Goal: Task Accomplishment & Management: Manage account settings

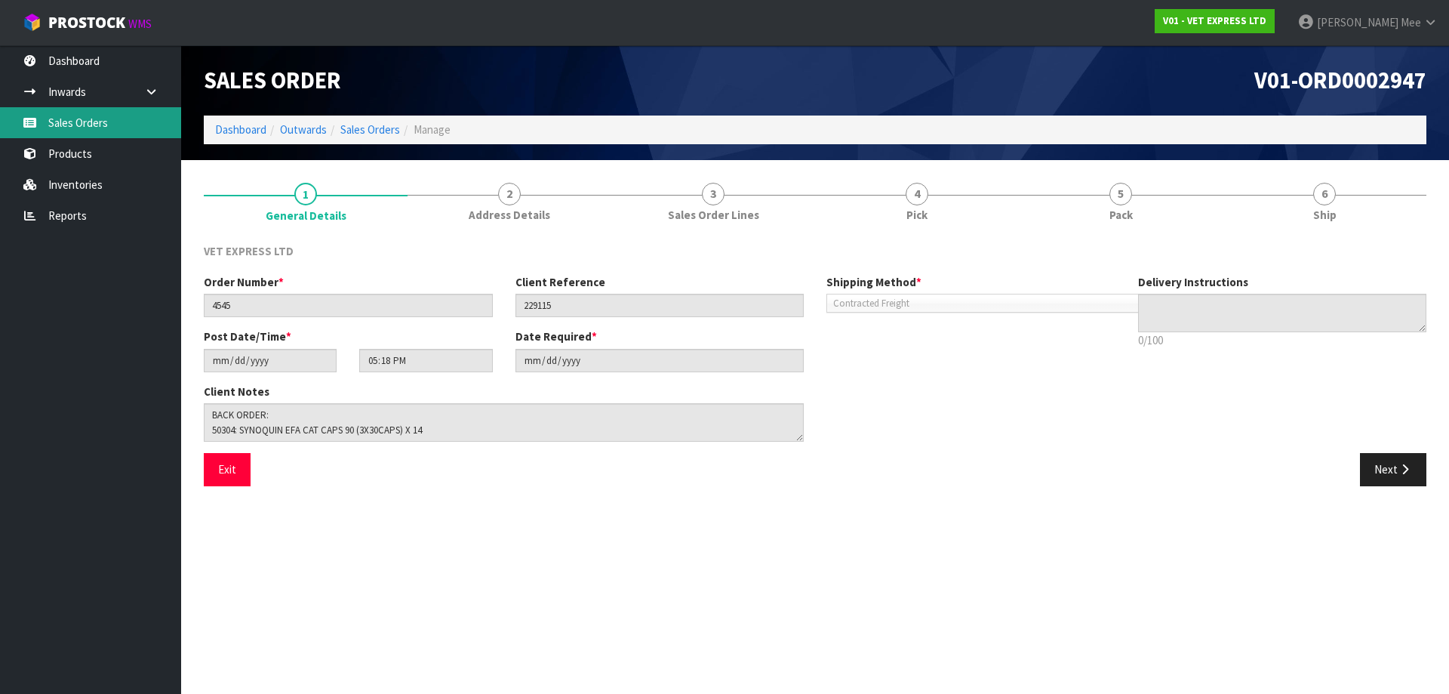
click at [42, 124] on link "Sales Orders" at bounding box center [90, 122] width 181 height 31
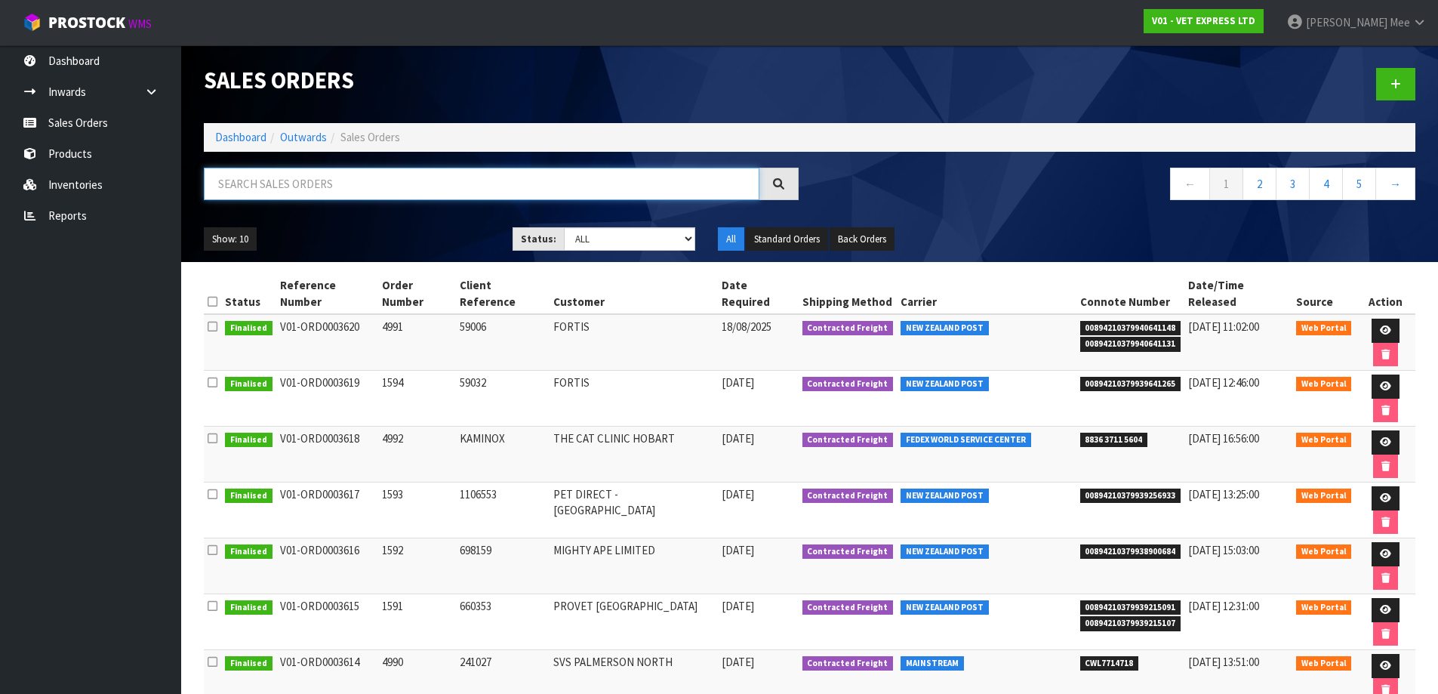
click at [261, 183] on input "text" at bounding box center [482, 184] width 556 height 32
type input "4988"
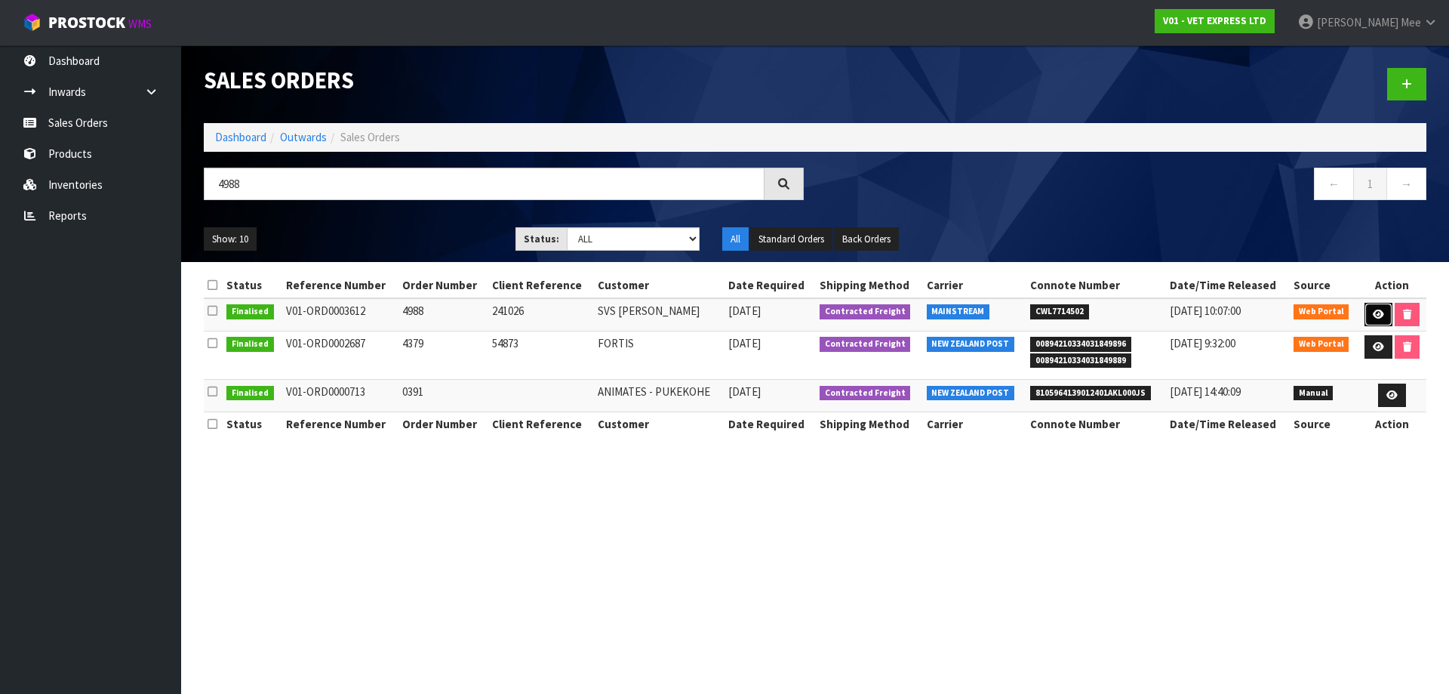
click at [1373, 310] on icon at bounding box center [1378, 315] width 11 height 10
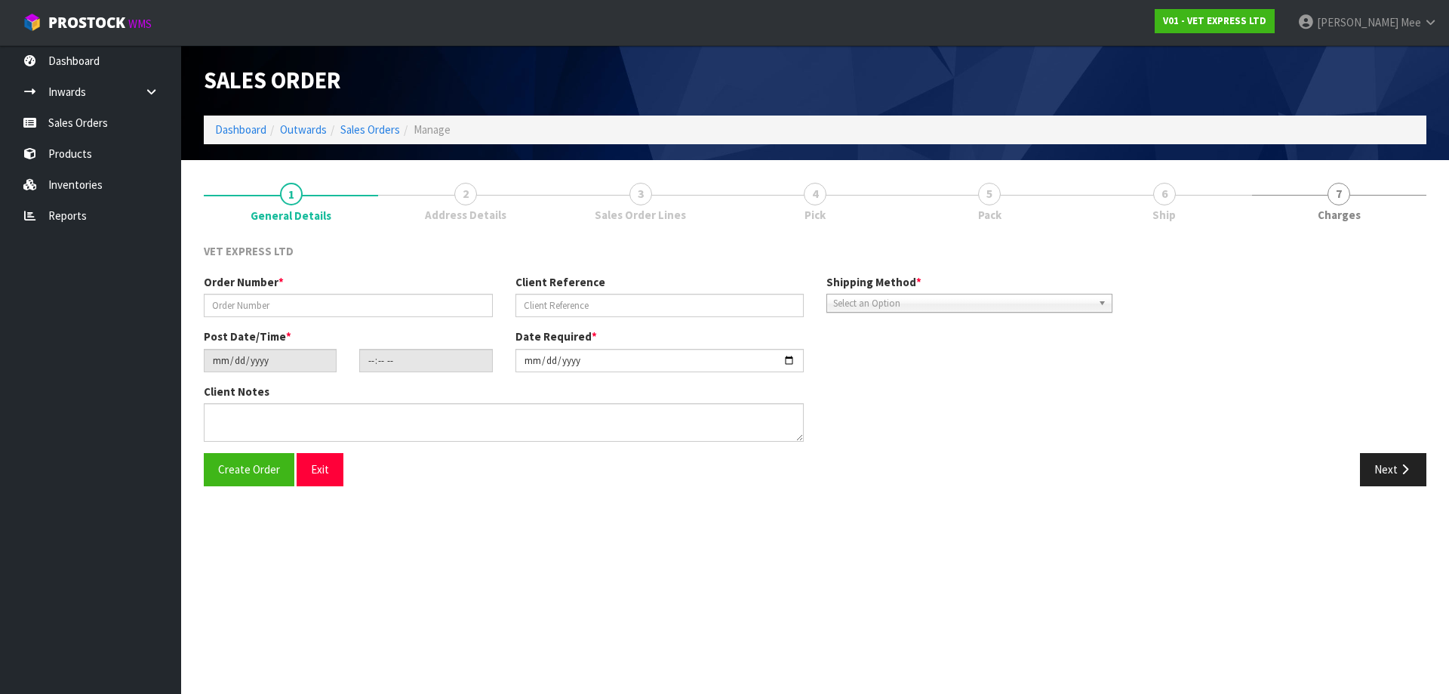
type input "4988"
type input "241026"
type input "[DATE]"
type input "14:23:00.000"
type input "[DATE]"
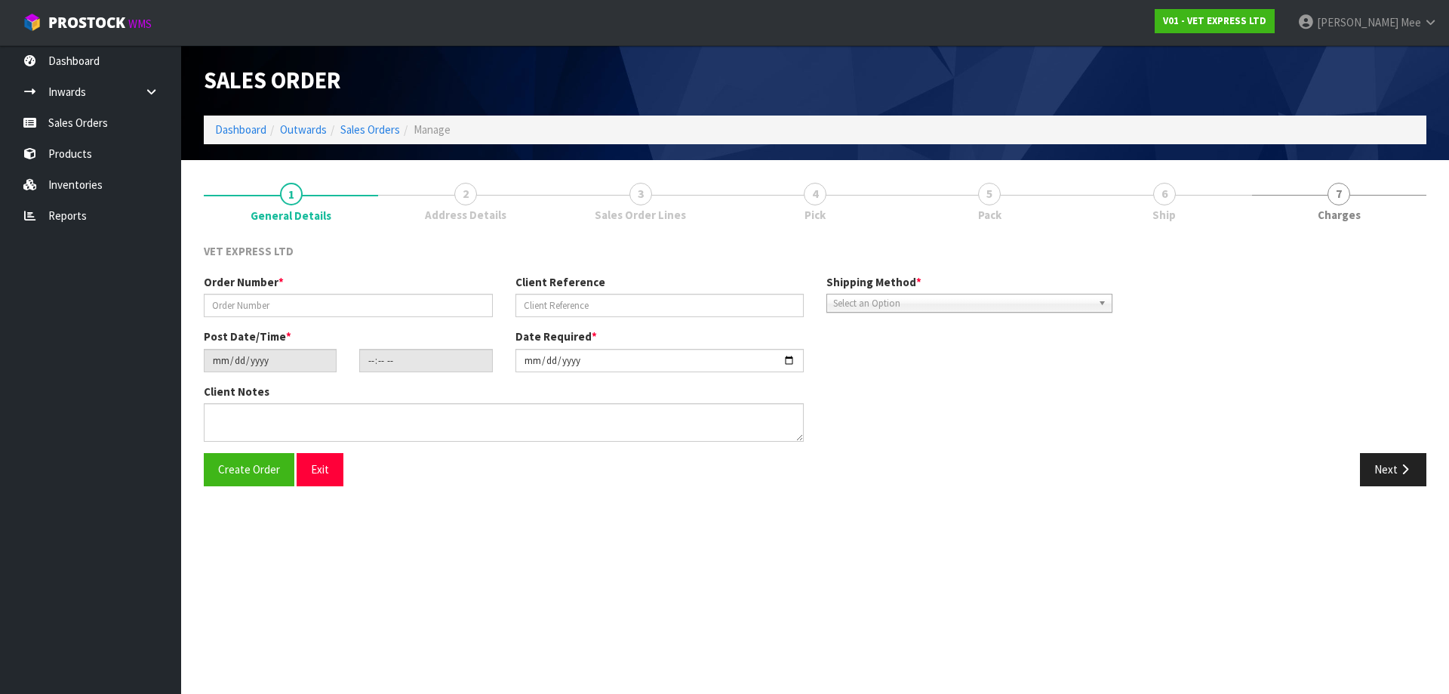
type textarea "BACK ORDER: 50517 LYPEX CAPS 60 X 60 50304 SYNOQUIN CAT CAPS 90 (3X30CAPS) X 13"
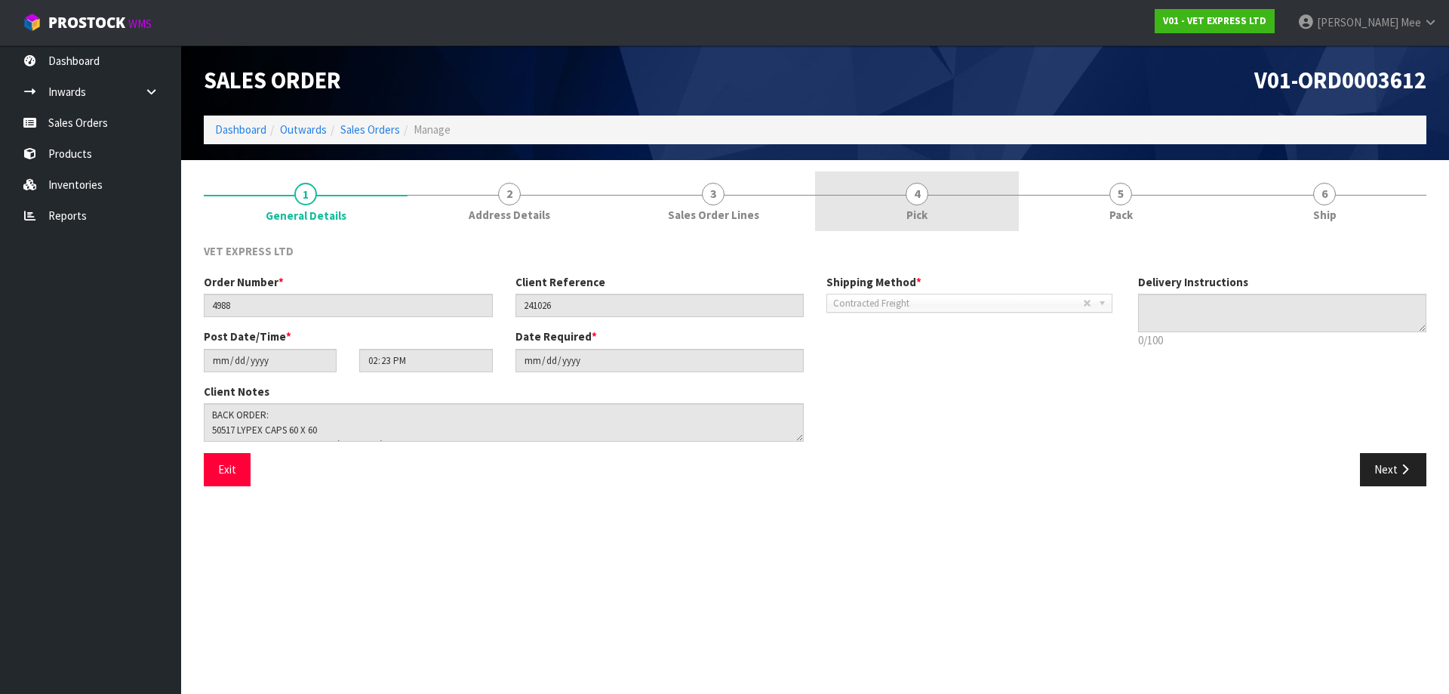
click at [911, 208] on span "Pick" at bounding box center [917, 215] width 21 height 16
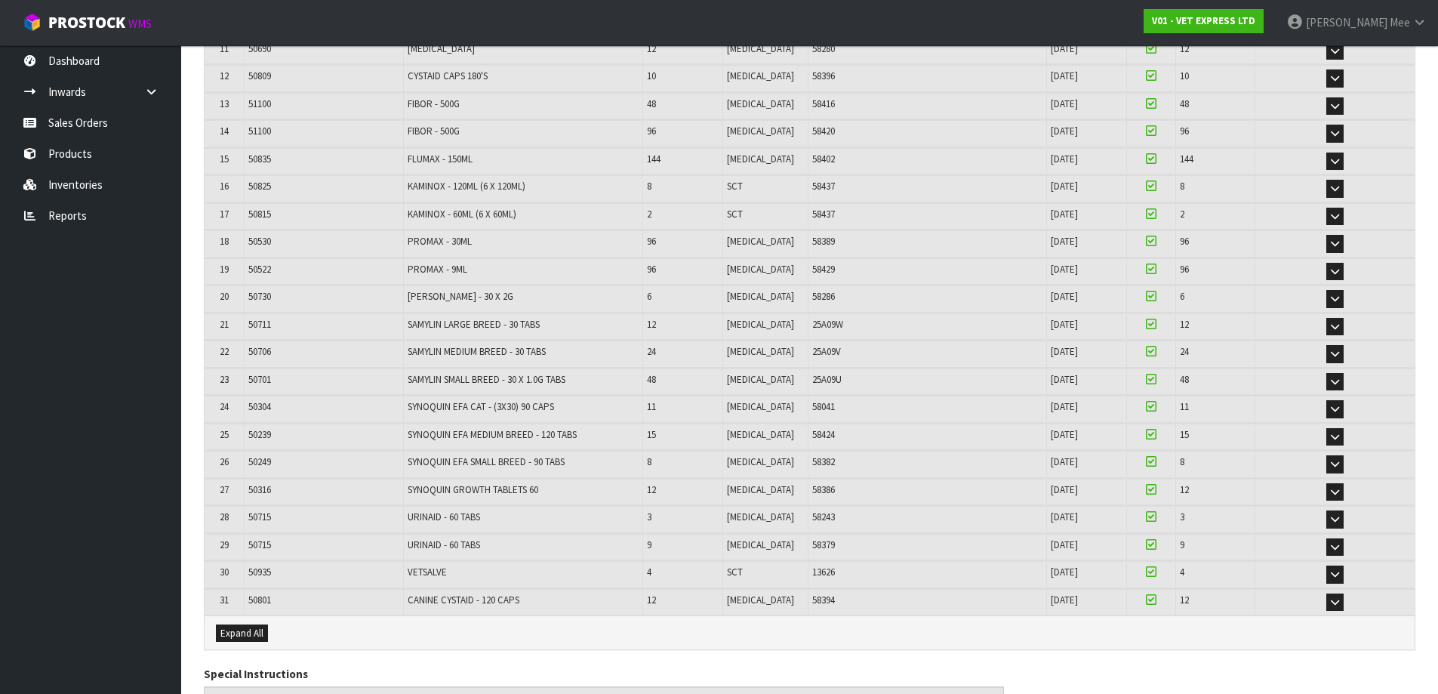
scroll to position [604, 0]
